Goal: Information Seeking & Learning: Check status

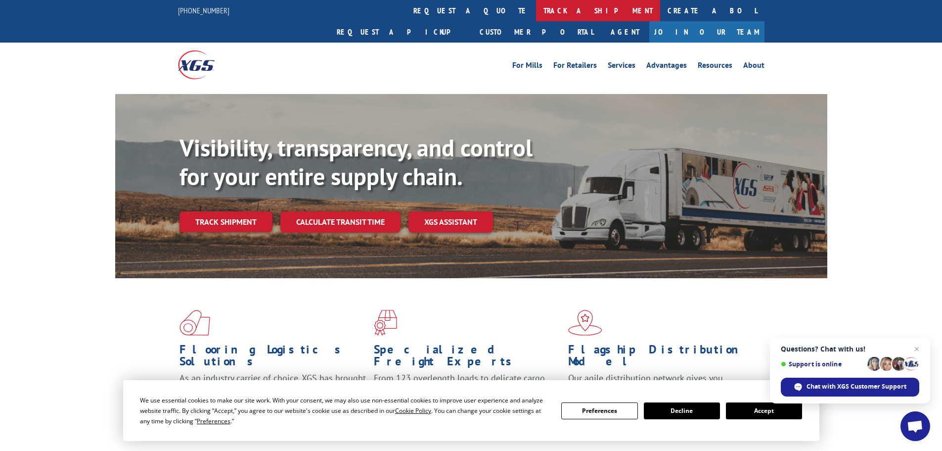
click at [536, 12] on link "track a shipment" at bounding box center [598, 10] width 124 height 21
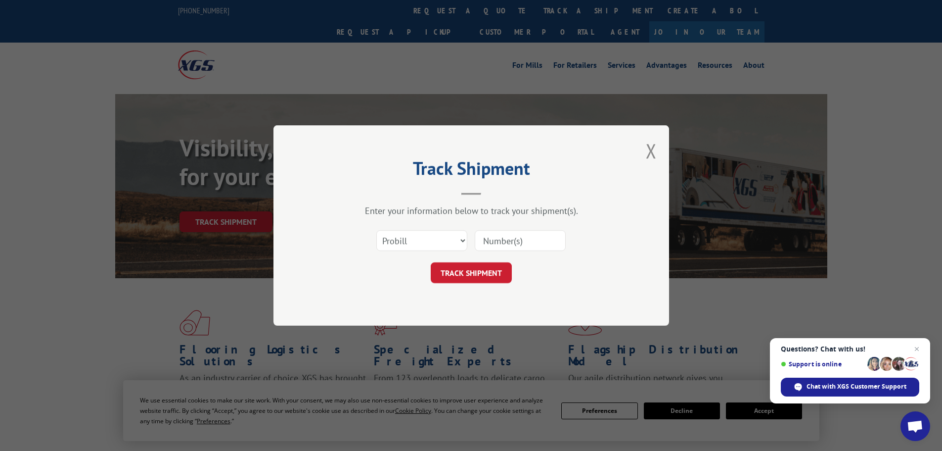
click at [488, 242] on input at bounding box center [520, 240] width 91 height 21
paste input "6805884"
type input "6805884"
click at [464, 241] on select "Select category... Probill BOL PO" at bounding box center [421, 240] width 91 height 21
select select "bol"
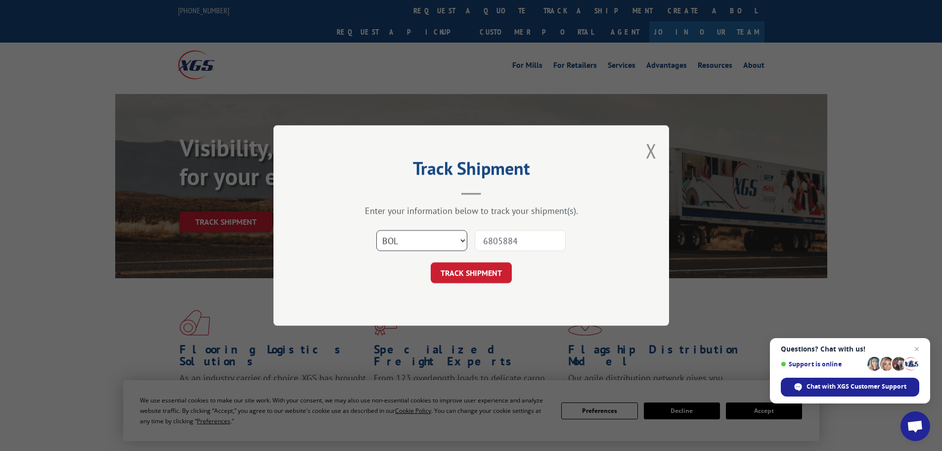
click at [376, 230] on select "Select category... Probill BOL PO" at bounding box center [421, 240] width 91 height 21
click at [480, 273] on button "TRACK SHIPMENT" at bounding box center [471, 272] width 81 height 21
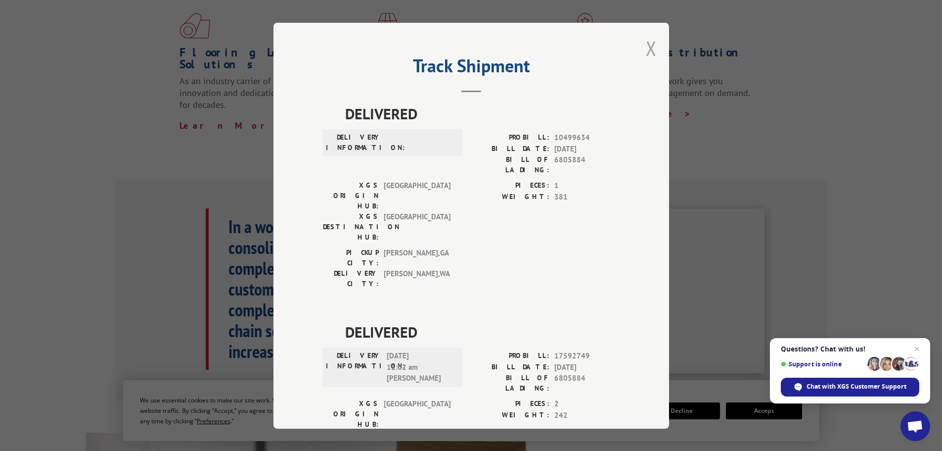
click at [652, 52] on button "Close modal" at bounding box center [651, 48] width 11 height 26
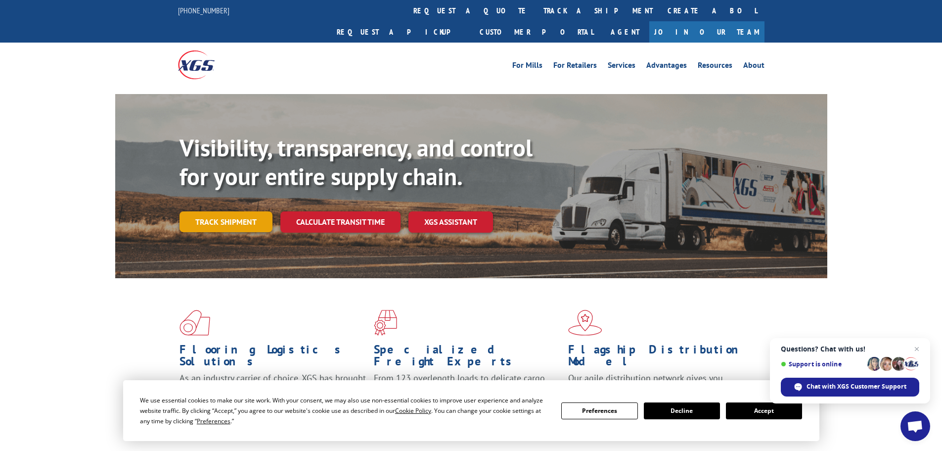
click at [210, 211] on link "Track shipment" at bounding box center [226, 221] width 93 height 21
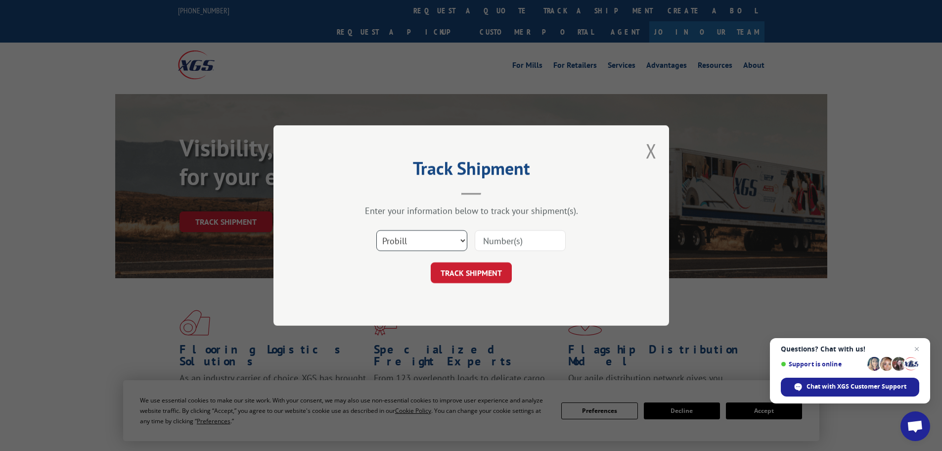
click at [440, 242] on select "Select category... Probill BOL PO" at bounding box center [421, 240] width 91 height 21
select select "po"
click at [376, 230] on select "Select category... Probill BOL PO" at bounding box center [421, 240] width 91 height 21
click at [486, 233] on input at bounding box center [520, 240] width 91 height 21
paste input "60504286"
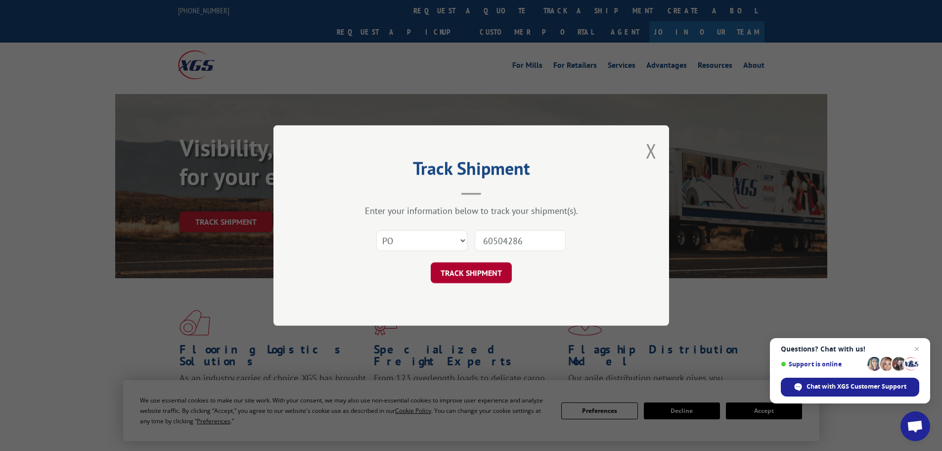
type input "60504286"
click at [476, 272] on button "TRACK SHIPMENT" at bounding box center [471, 272] width 81 height 21
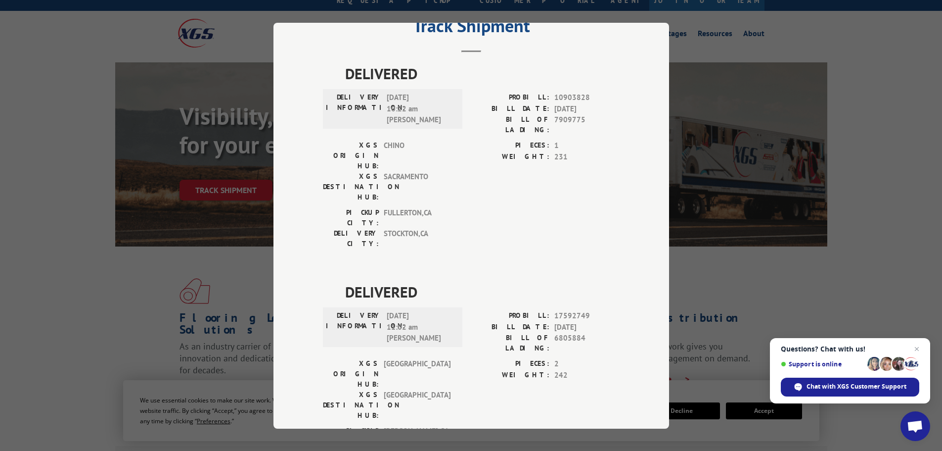
scroll to position [49, 0]
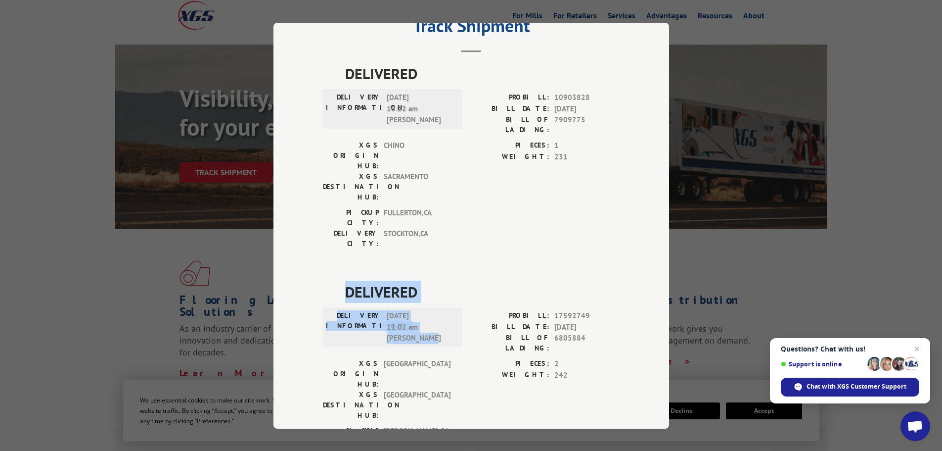
drag, startPoint x: 431, startPoint y: 283, endPoint x: 320, endPoint y: 234, distance: 121.6
click at [323, 280] on div "DELIVERED DELIVERY INFORMATION: [DATE] 11:02 am [PERSON_NAME] PROBILL: 17592749…" at bounding box center [471, 375] width 297 height 191
copy div "DELIVERED DELIVERY INFORMATION: [DATE] 11:02 am [PERSON_NAME]"
